Goal: Task Accomplishment & Management: Manage account settings

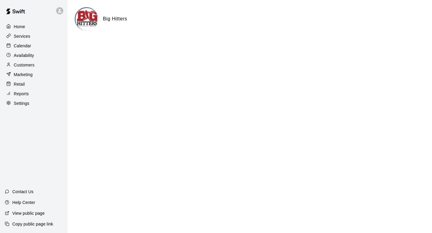
click at [30, 62] on div "Customers" at bounding box center [34, 65] width 58 height 9
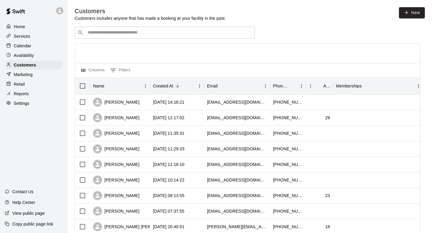
click at [93, 37] on div "​ ​" at bounding box center [165, 33] width 180 height 12
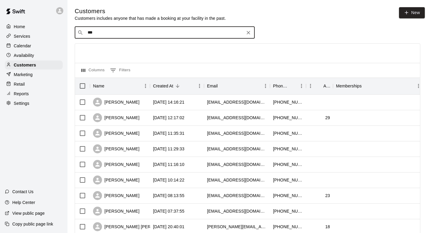
type input "****"
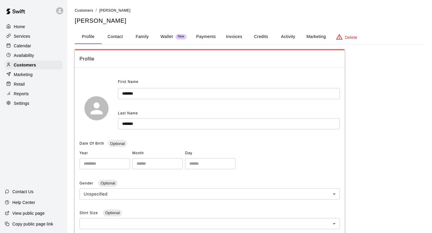
click at [288, 36] on button "Activity" at bounding box center [288, 37] width 27 height 14
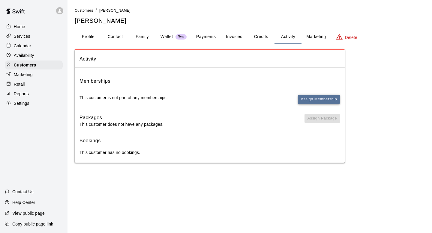
click at [307, 95] on button "Assign Membership" at bounding box center [319, 99] width 42 height 9
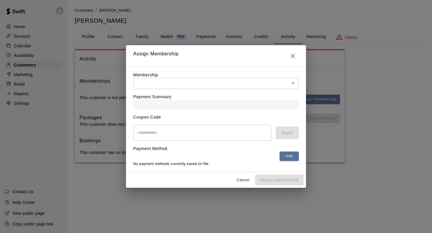
click at [213, 81] on body "Home Services Calendar Availability Customers Marketing Retail Reports Settings…" at bounding box center [216, 87] width 432 height 175
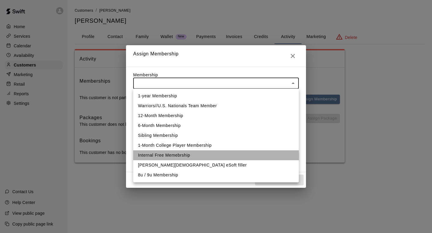
click at [186, 160] on li "Internal Free Memebrship" at bounding box center [216, 156] width 166 height 10
type input "**********"
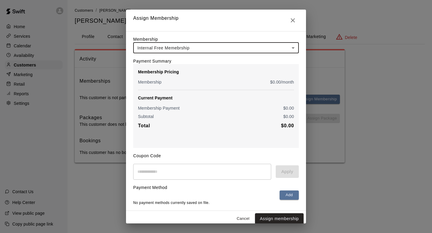
scroll to position [4, 0]
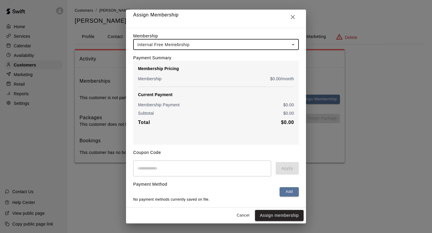
click at [277, 214] on button "Assign membership" at bounding box center [279, 215] width 49 height 11
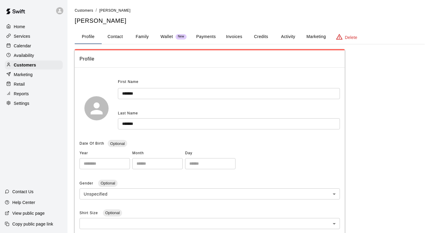
click at [150, 15] on div "Customers / Christy Creason Christy Creason" at bounding box center [250, 16] width 350 height 18
